Goal: Task Accomplishment & Management: Use online tool/utility

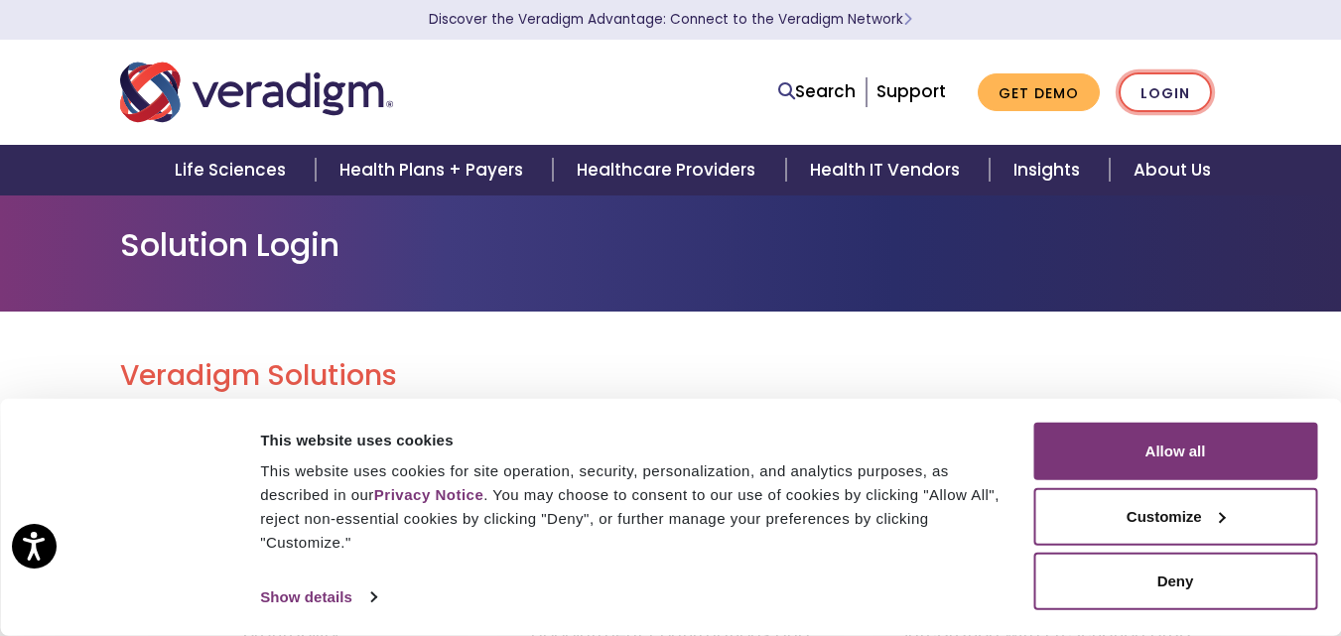
click at [1185, 90] on link "Login" at bounding box center [1165, 92] width 93 height 41
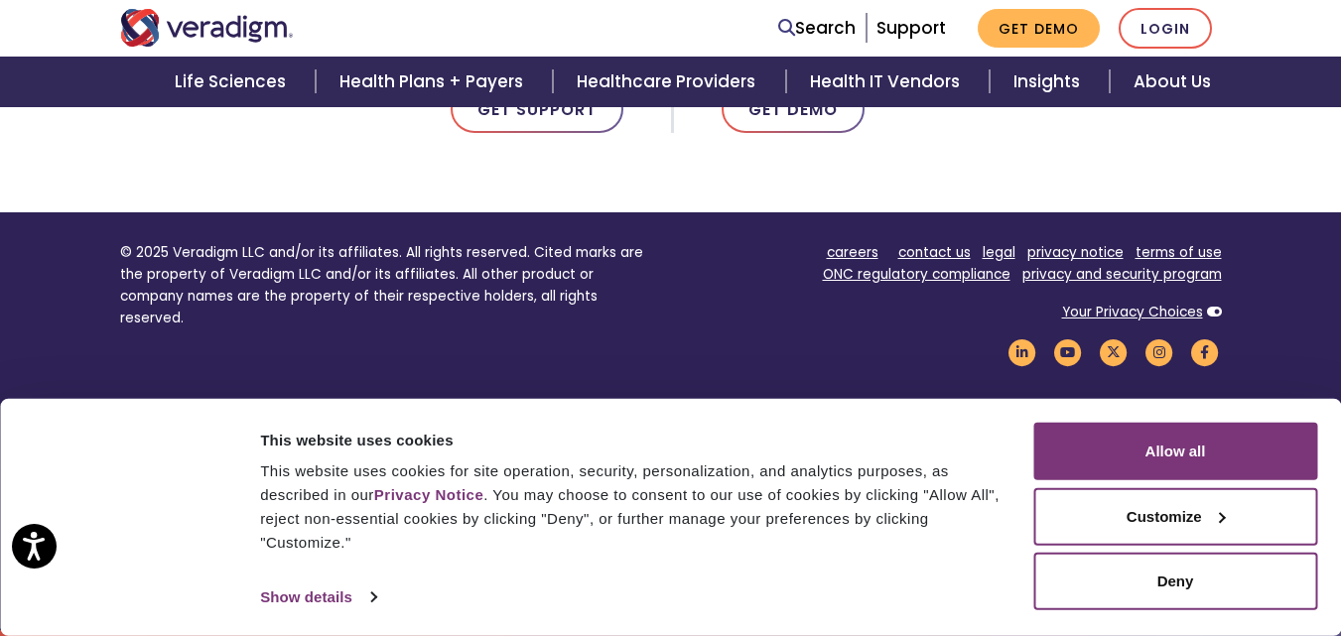
scroll to position [1373, 0]
